Goal: Find contact information: Find contact information

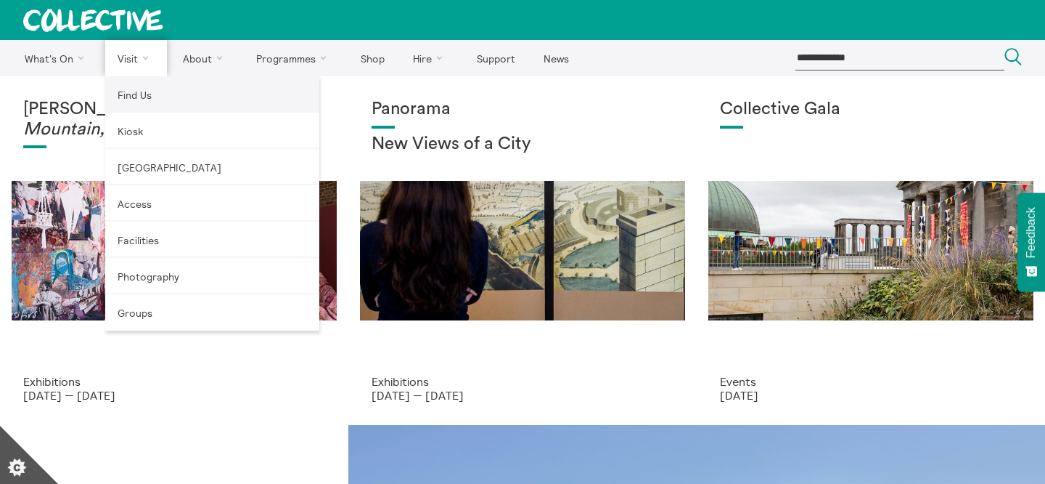
click at [139, 91] on link "Find Us" at bounding box center [212, 94] width 214 height 36
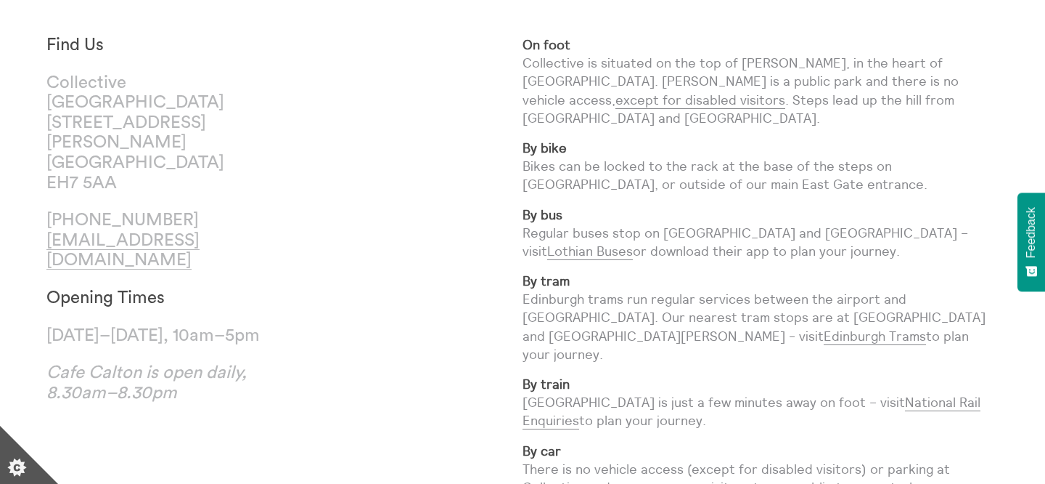
scroll to position [88, 0]
drag, startPoint x: 205, startPoint y: 203, endPoint x: 99, endPoint y: 200, distance: 105.3
click at [99, 210] on p "[PHONE_NUMBER] [EMAIL_ADDRESS][DOMAIN_NAME]" at bounding box center [165, 240] width 238 height 60
copy p "131 556 1264"
